Goal: Information Seeking & Learning: Learn about a topic

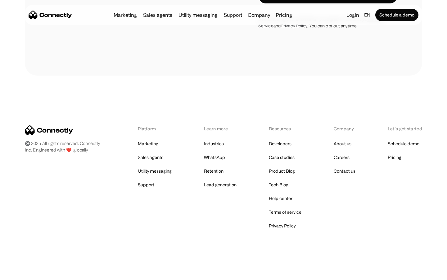
scroll to position [251, 0]
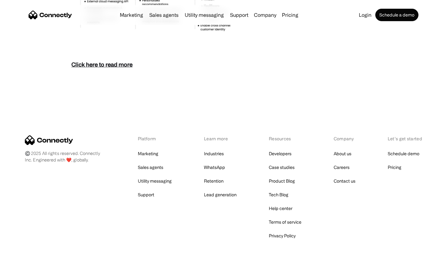
scroll to position [2694, 0]
